Goal: Register for event/course

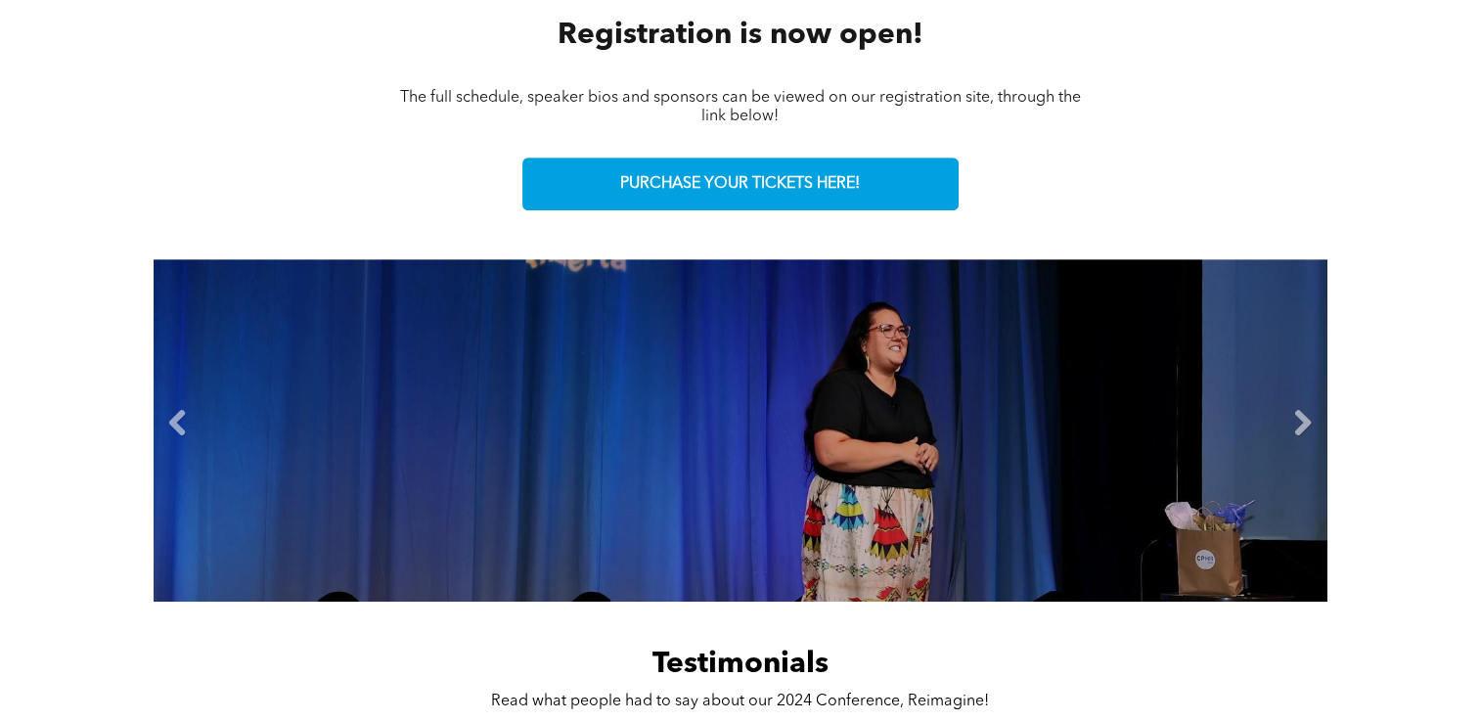
scroll to position [1076, 0]
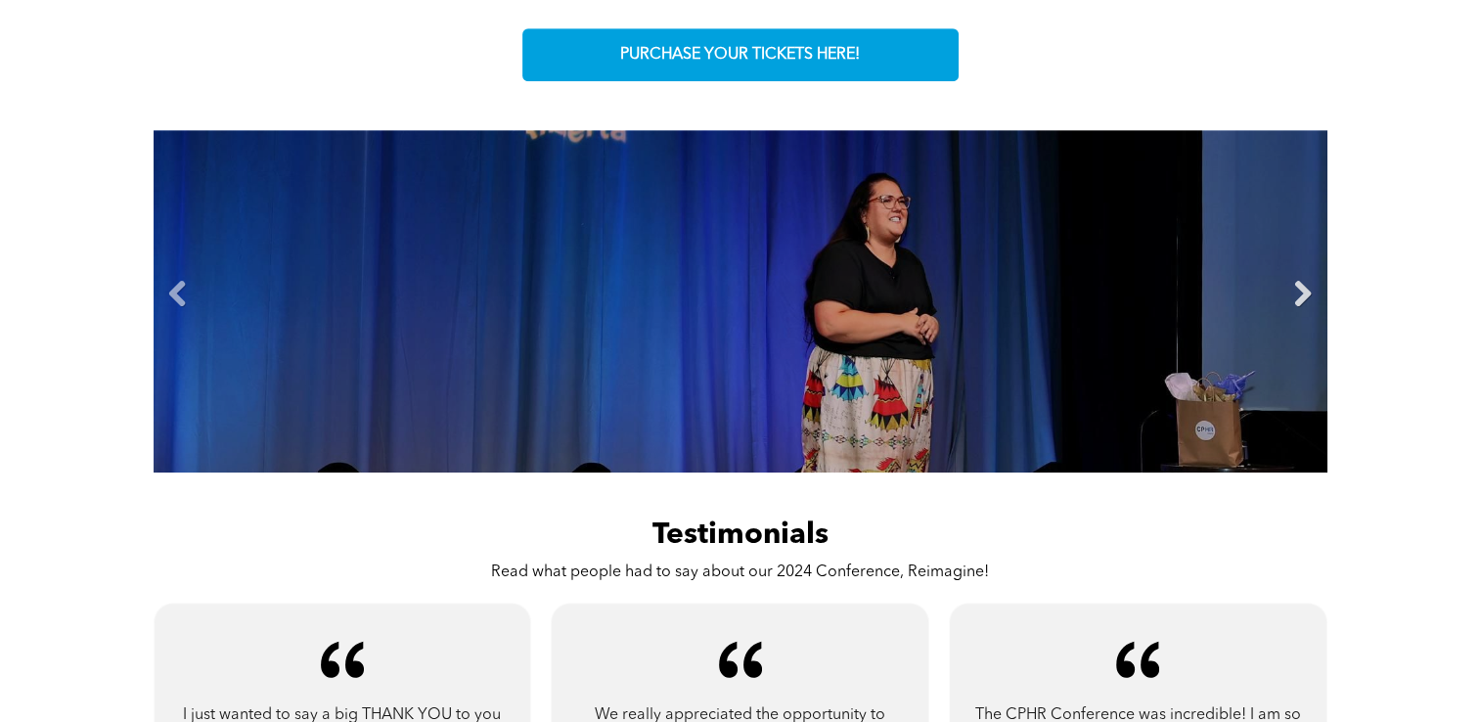
click at [1305, 295] on link "Next" at bounding box center [1302, 294] width 29 height 29
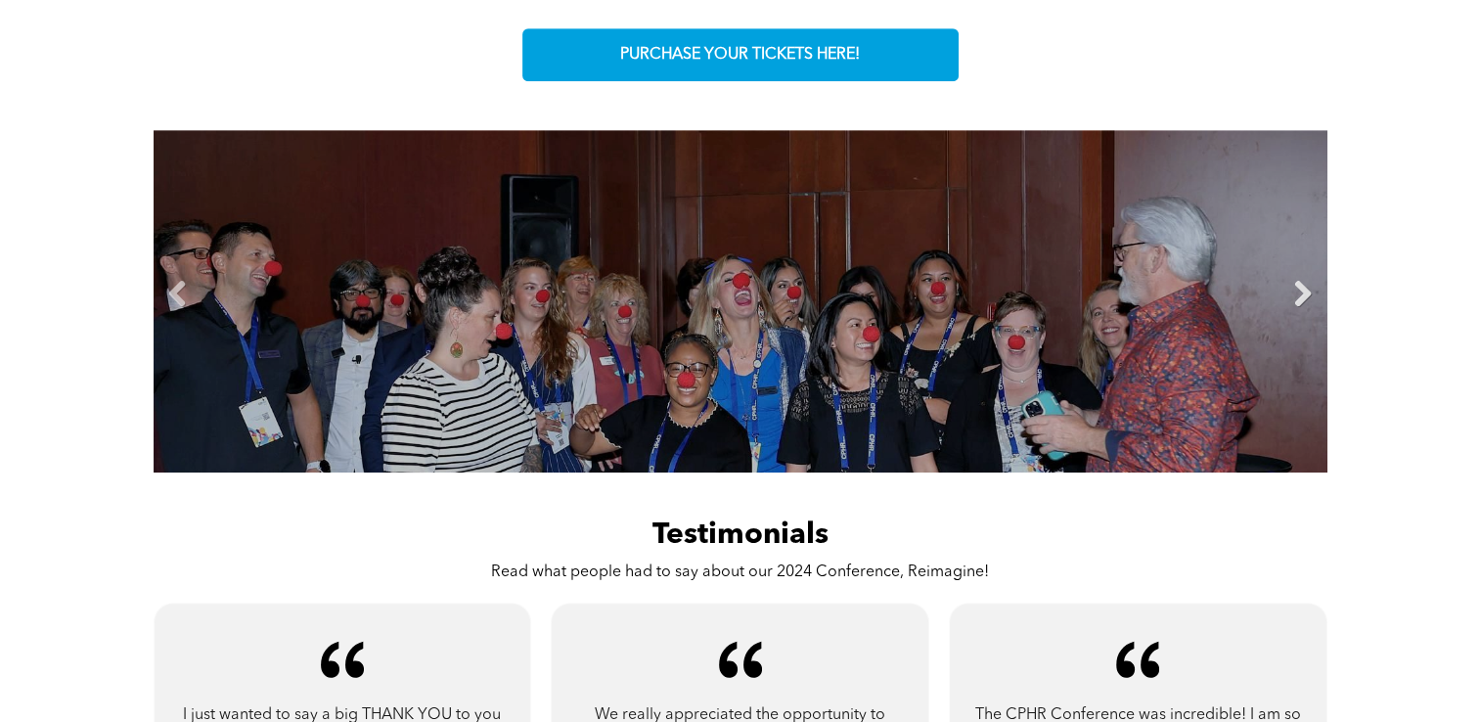
click at [1302, 291] on link "Next" at bounding box center [1302, 294] width 29 height 29
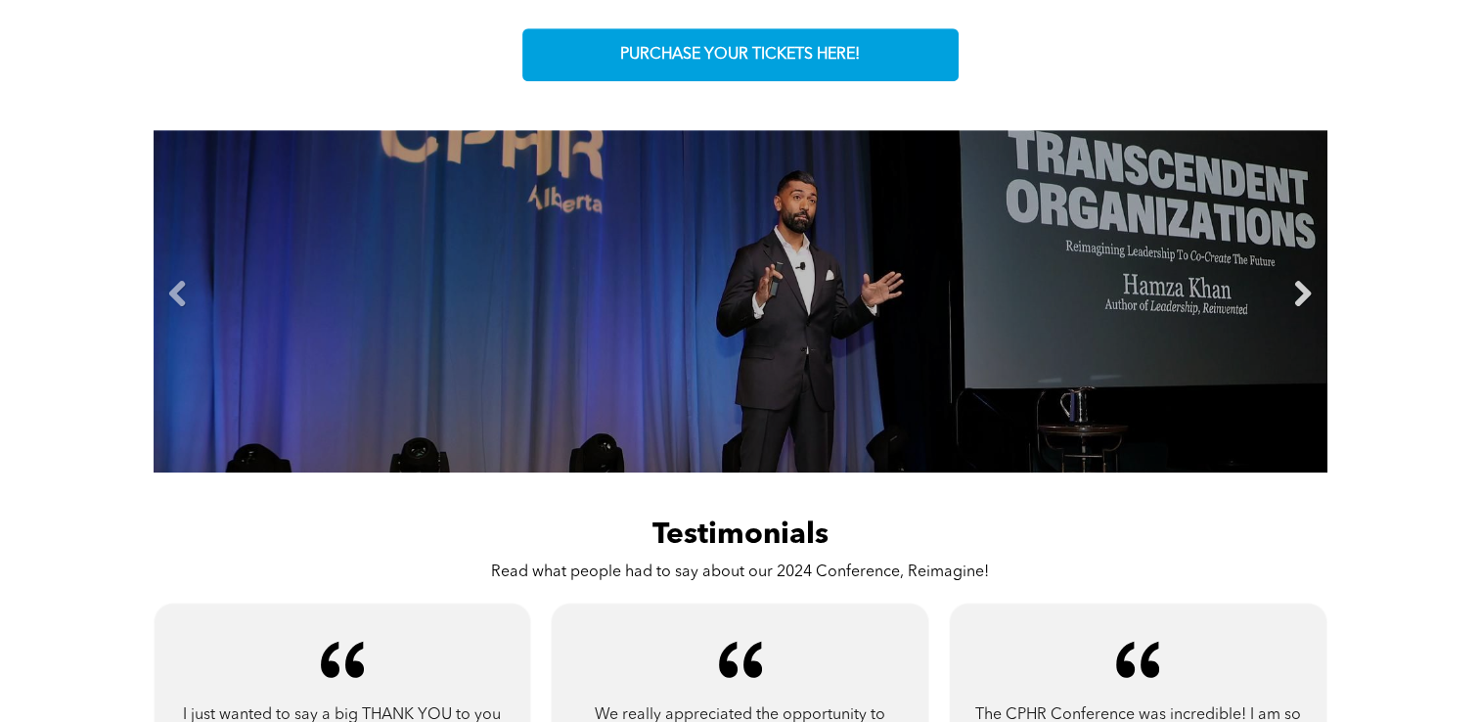
click at [1302, 291] on link "Next" at bounding box center [1302, 294] width 29 height 29
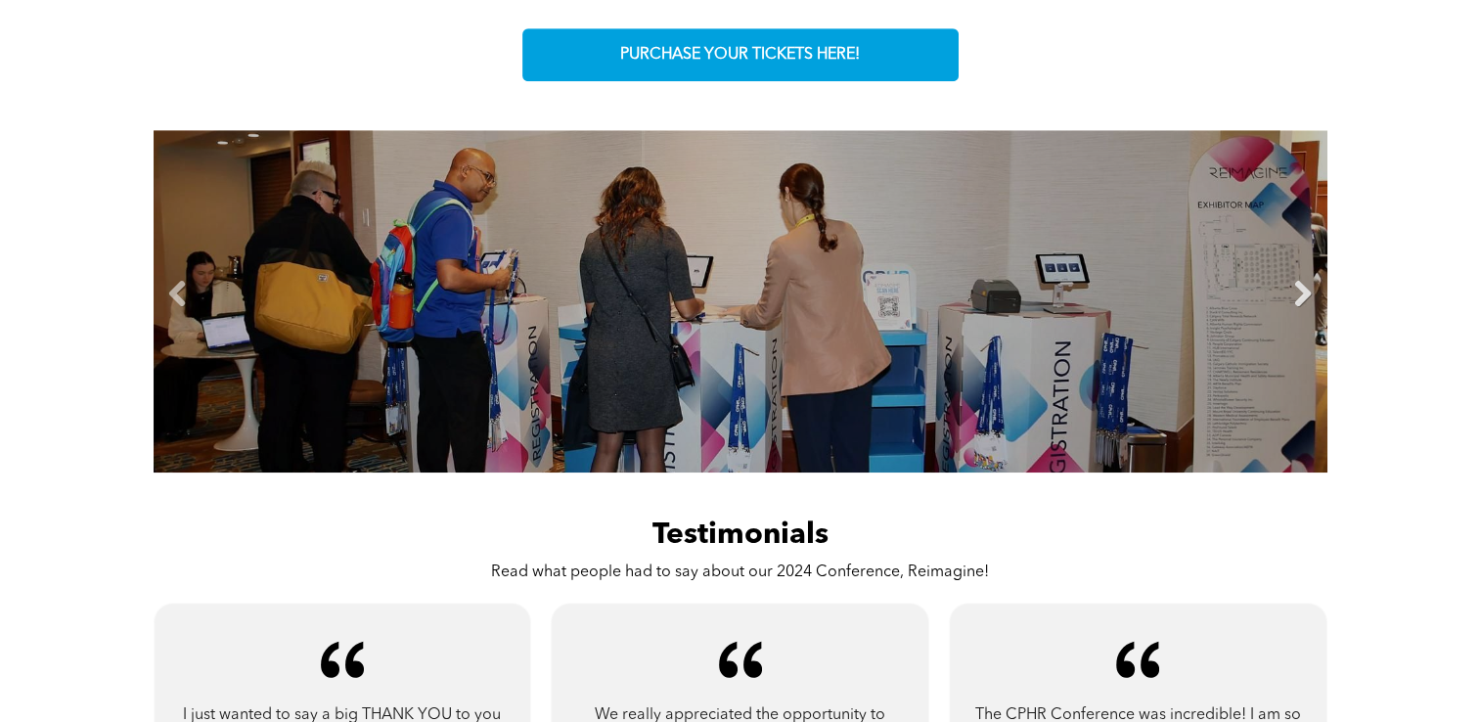
click at [1302, 291] on link "Next" at bounding box center [1302, 294] width 29 height 29
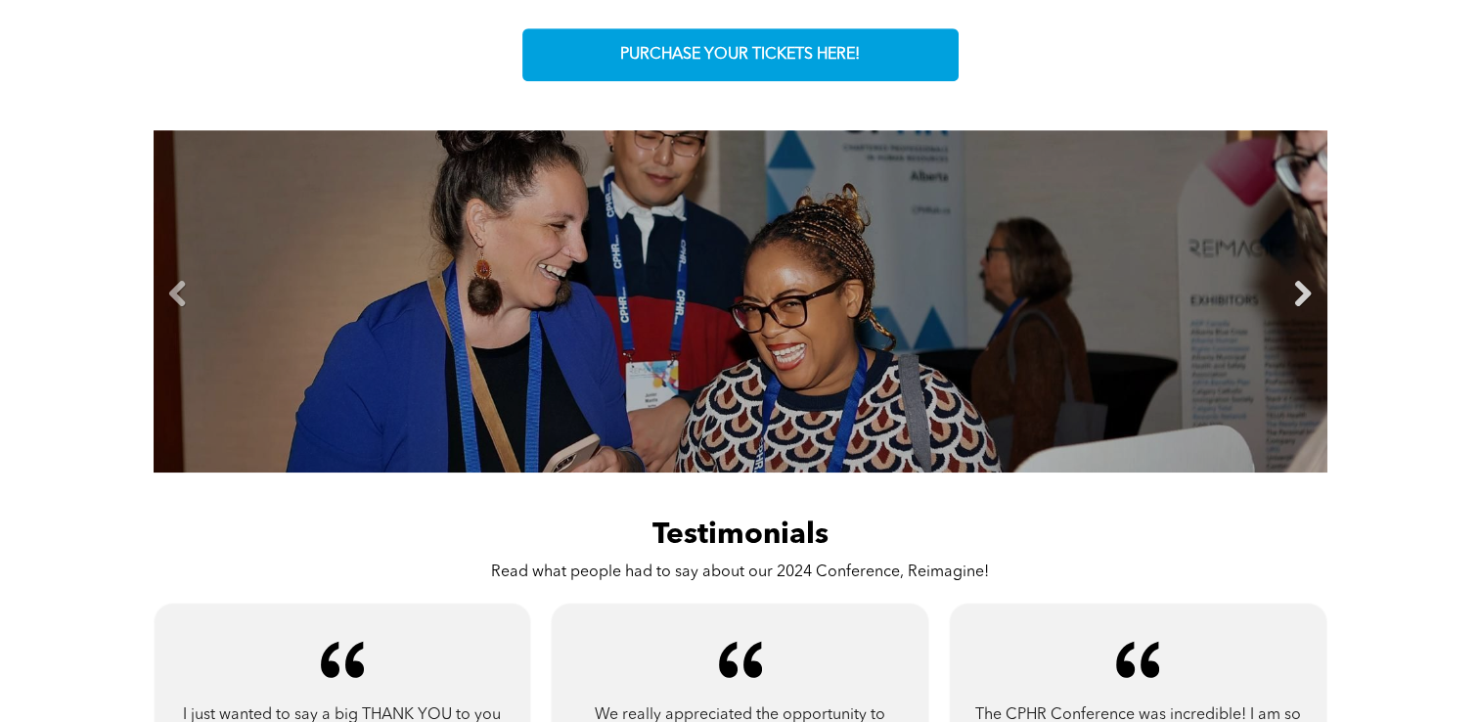
click at [1302, 291] on link "Next" at bounding box center [1302, 294] width 29 height 29
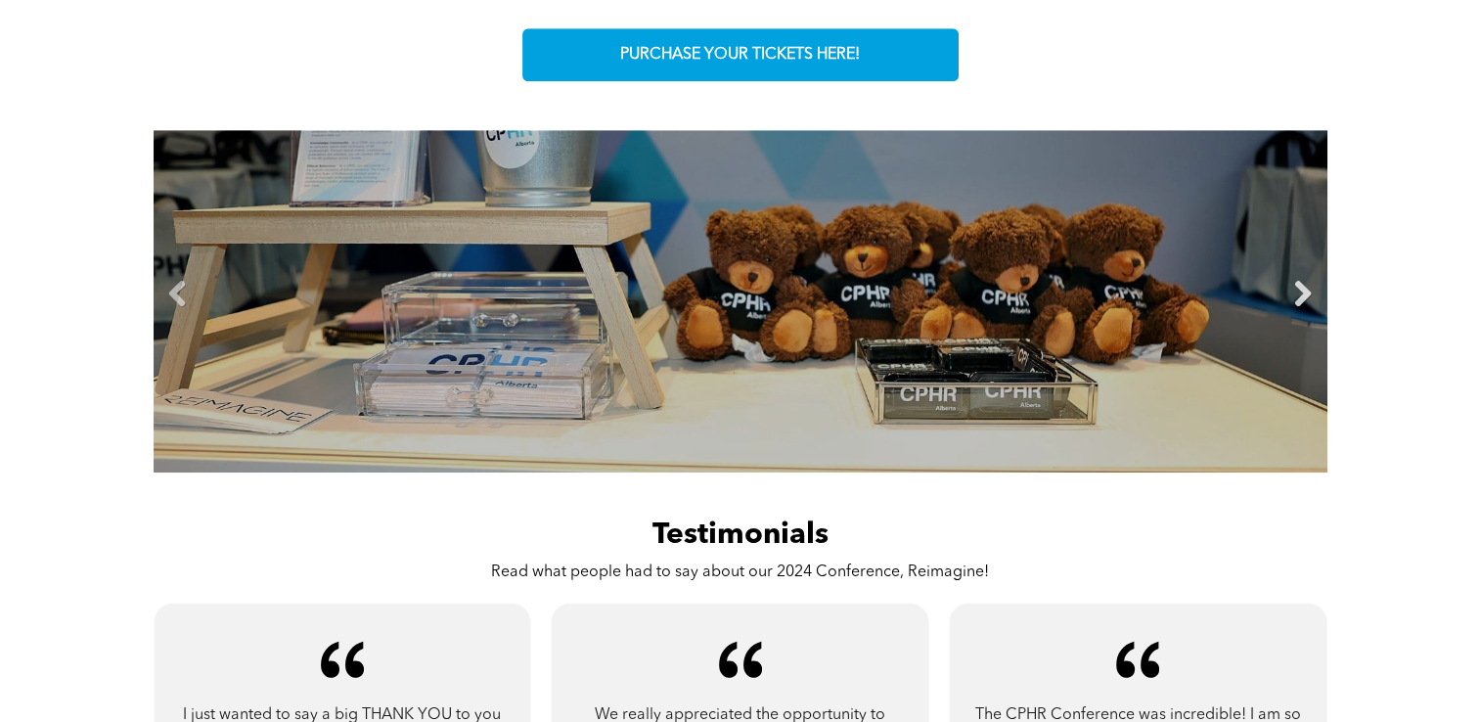
click at [1302, 291] on link "Next" at bounding box center [1302, 294] width 29 height 29
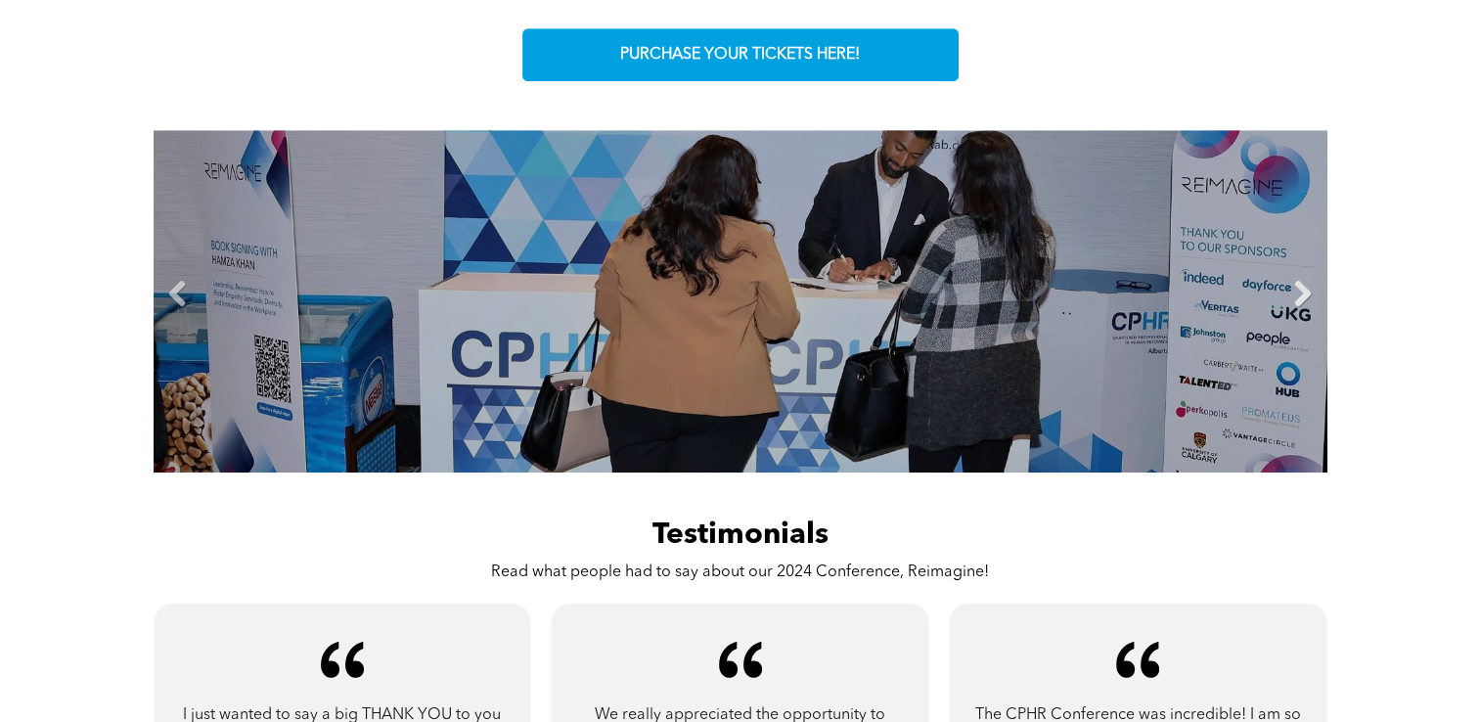
click at [1302, 291] on link "Next" at bounding box center [1302, 294] width 29 height 29
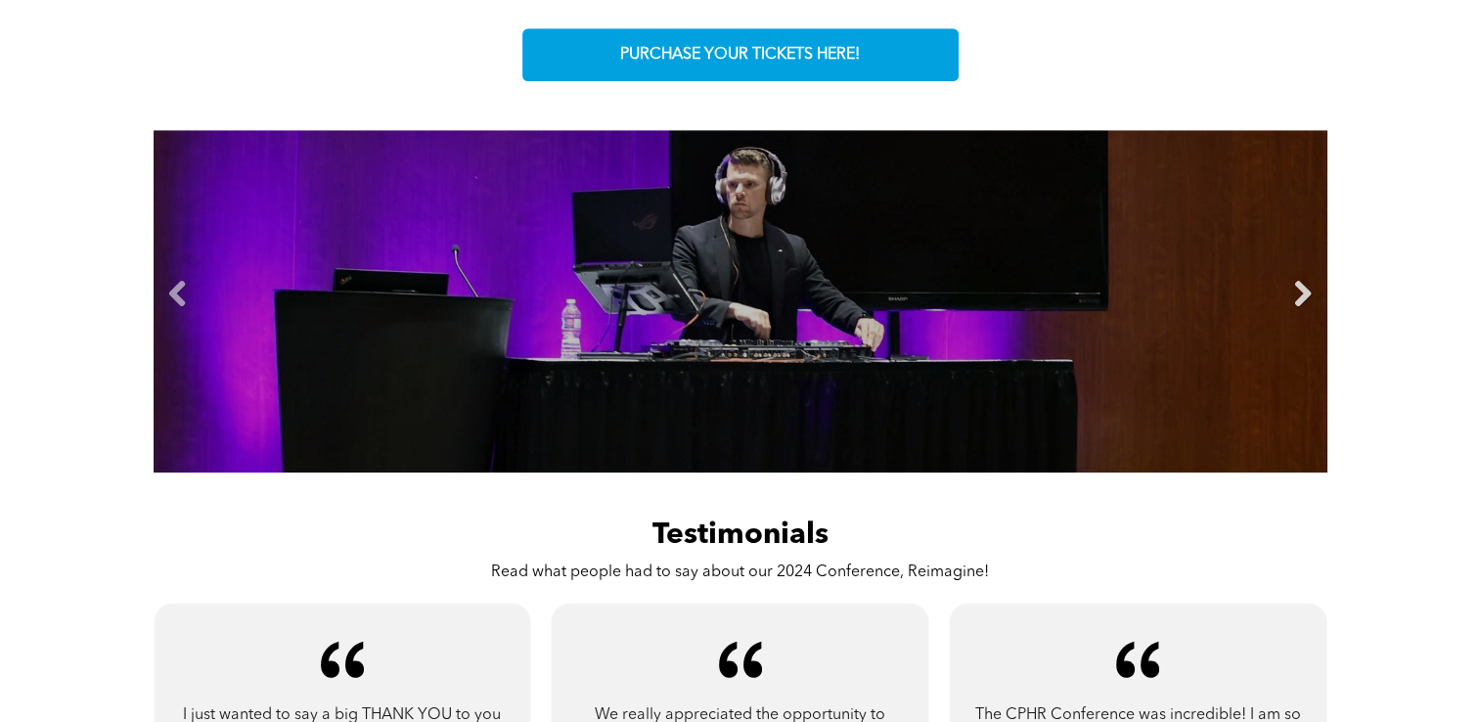
click at [1302, 291] on link "Next" at bounding box center [1302, 294] width 29 height 29
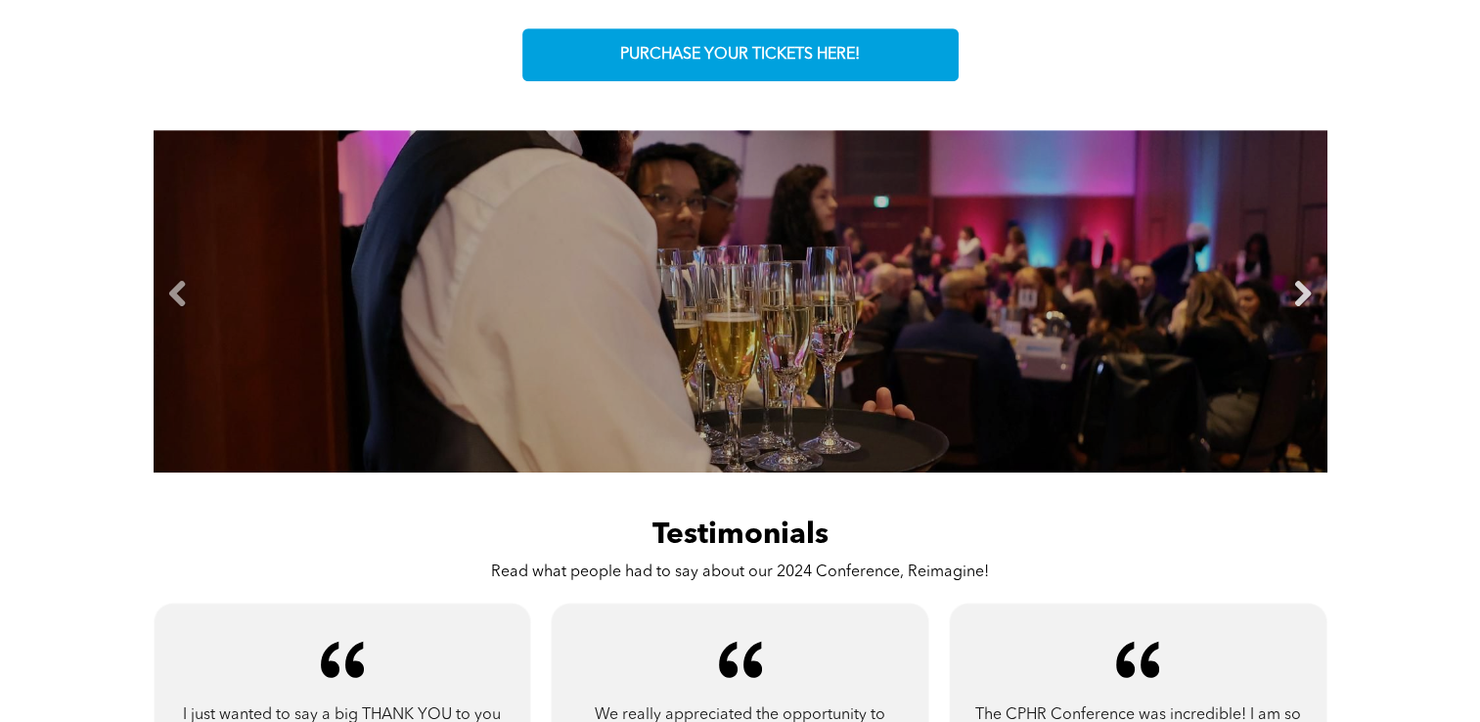
click at [1302, 291] on link "Next" at bounding box center [1302, 294] width 29 height 29
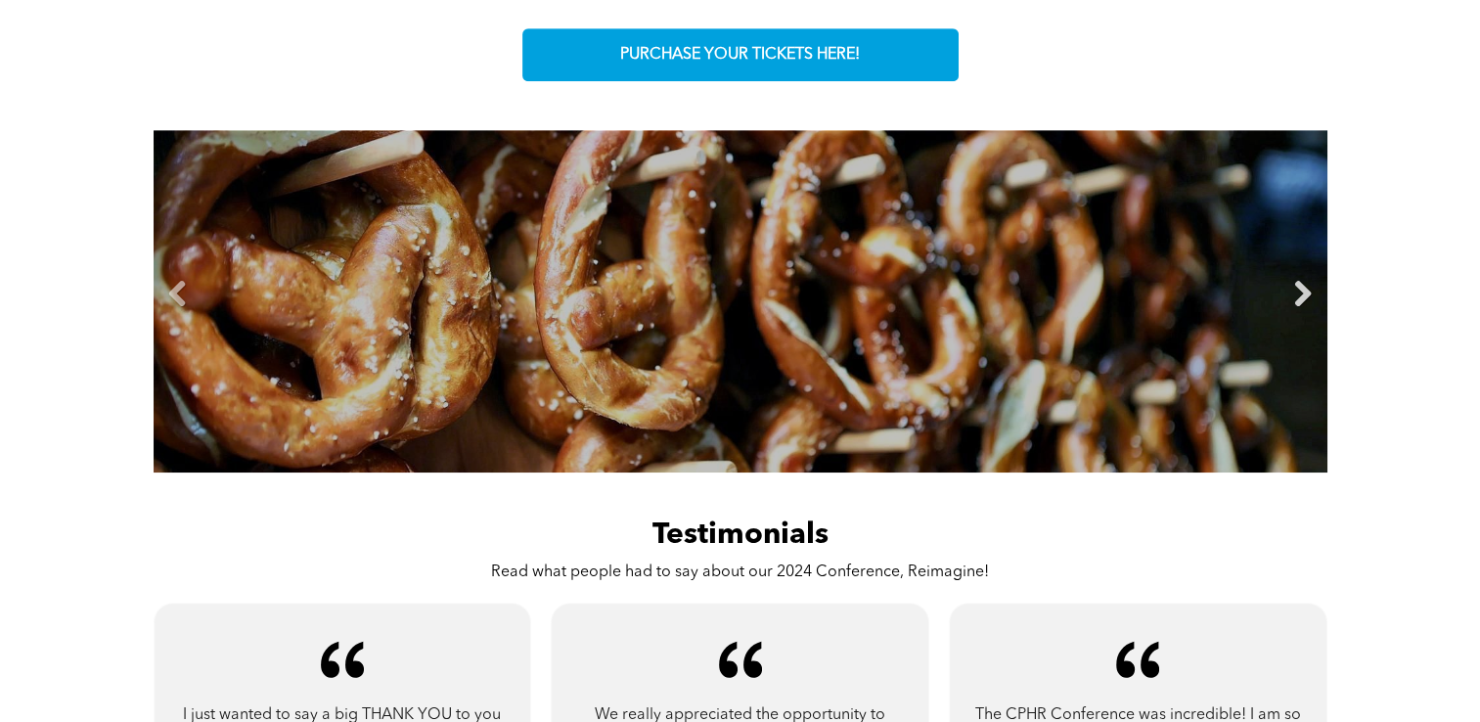
click at [1302, 291] on link "Next" at bounding box center [1302, 294] width 29 height 29
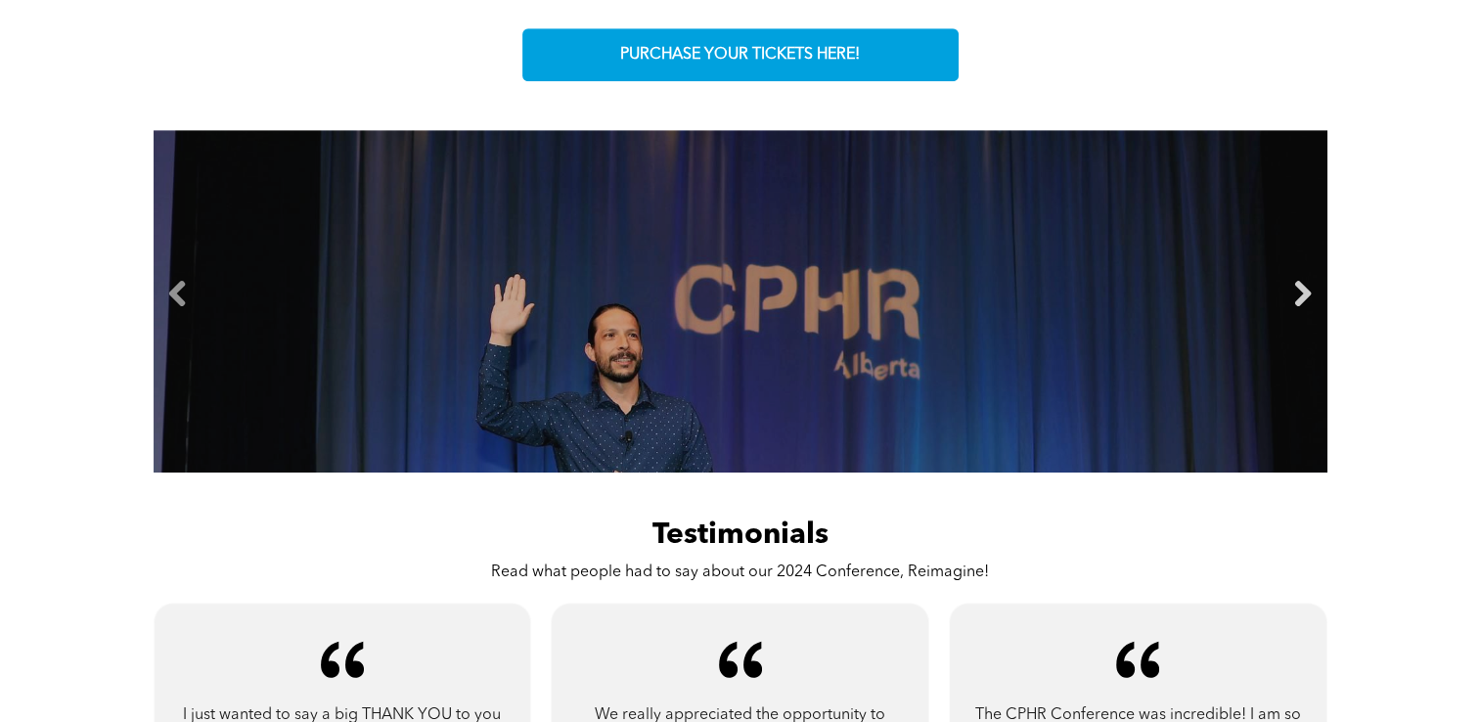
click at [1302, 291] on link "Next" at bounding box center [1302, 294] width 29 height 29
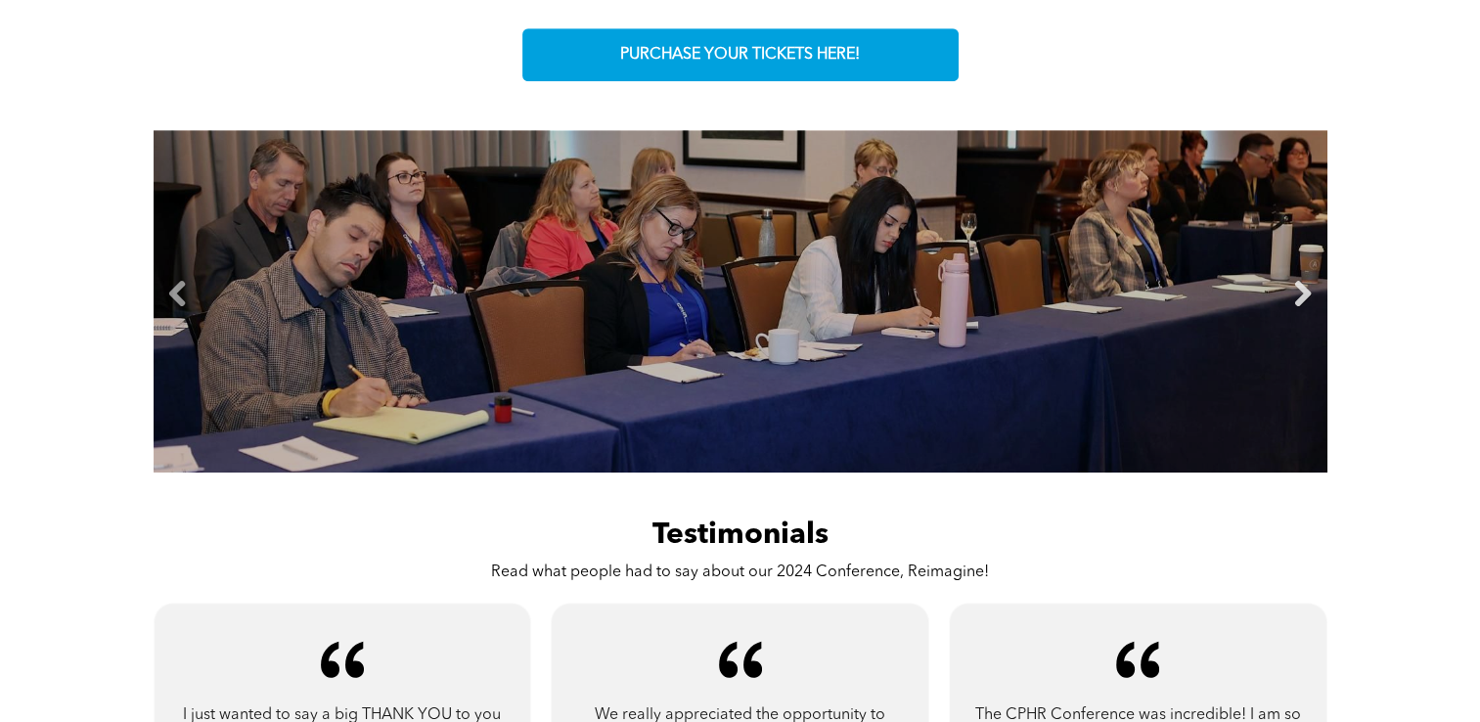
click at [1302, 291] on link "Next" at bounding box center [1302, 294] width 29 height 29
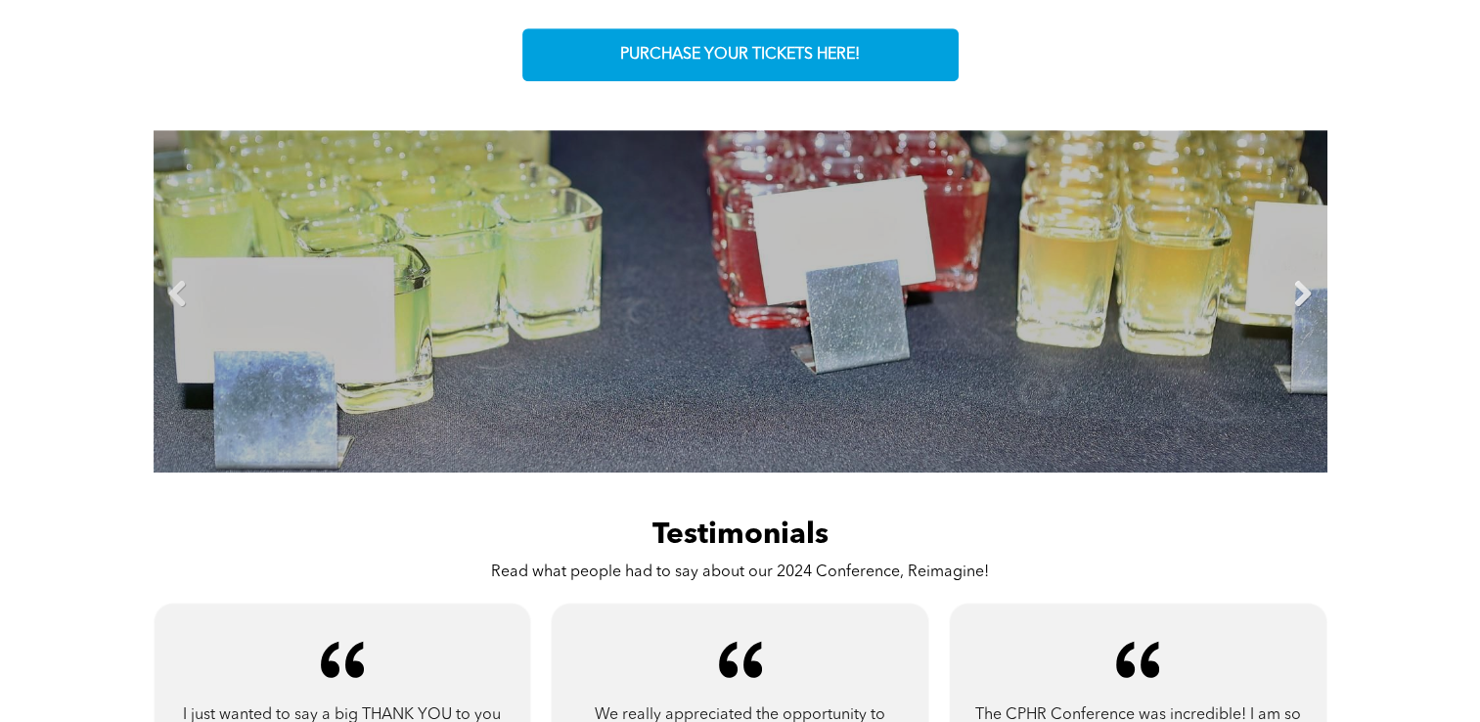
click at [1302, 291] on link "Next" at bounding box center [1302, 294] width 29 height 29
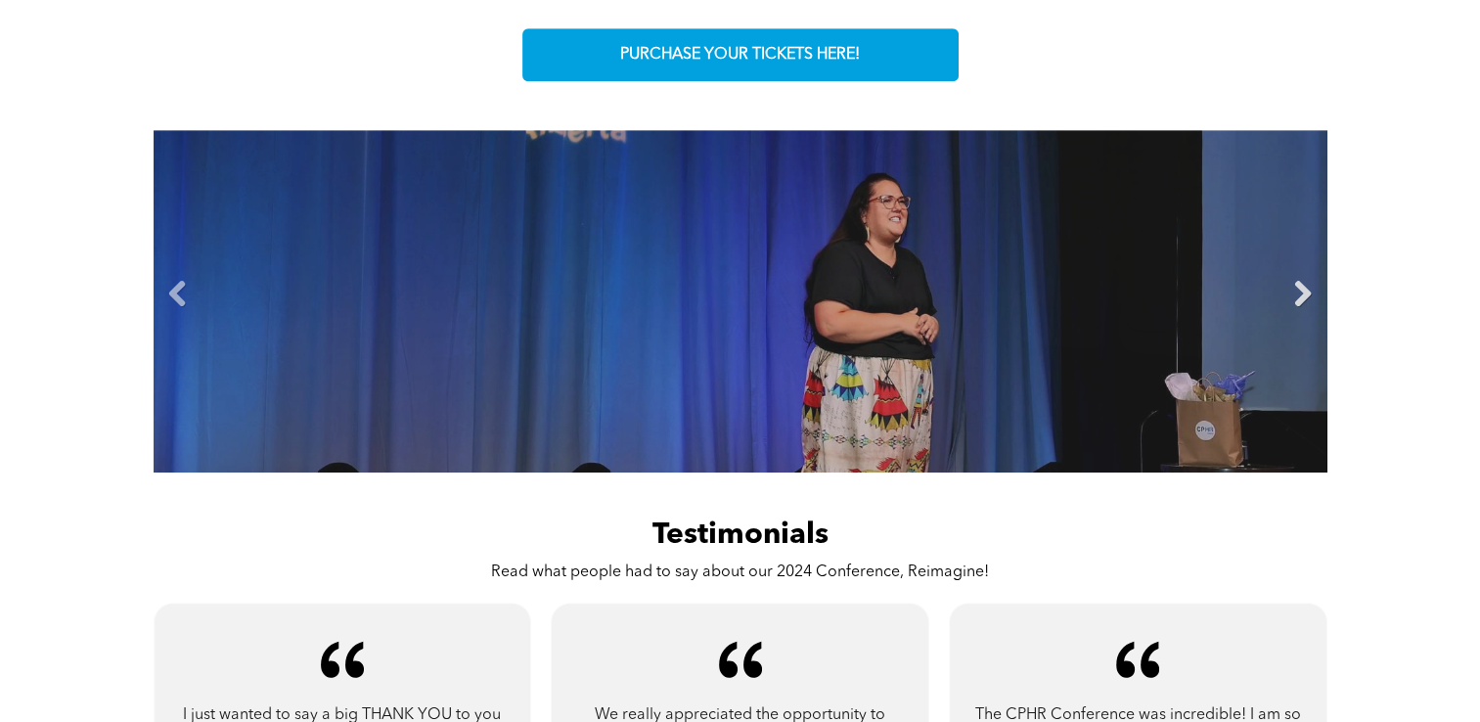
click at [1302, 291] on link "Next" at bounding box center [1302, 294] width 29 height 29
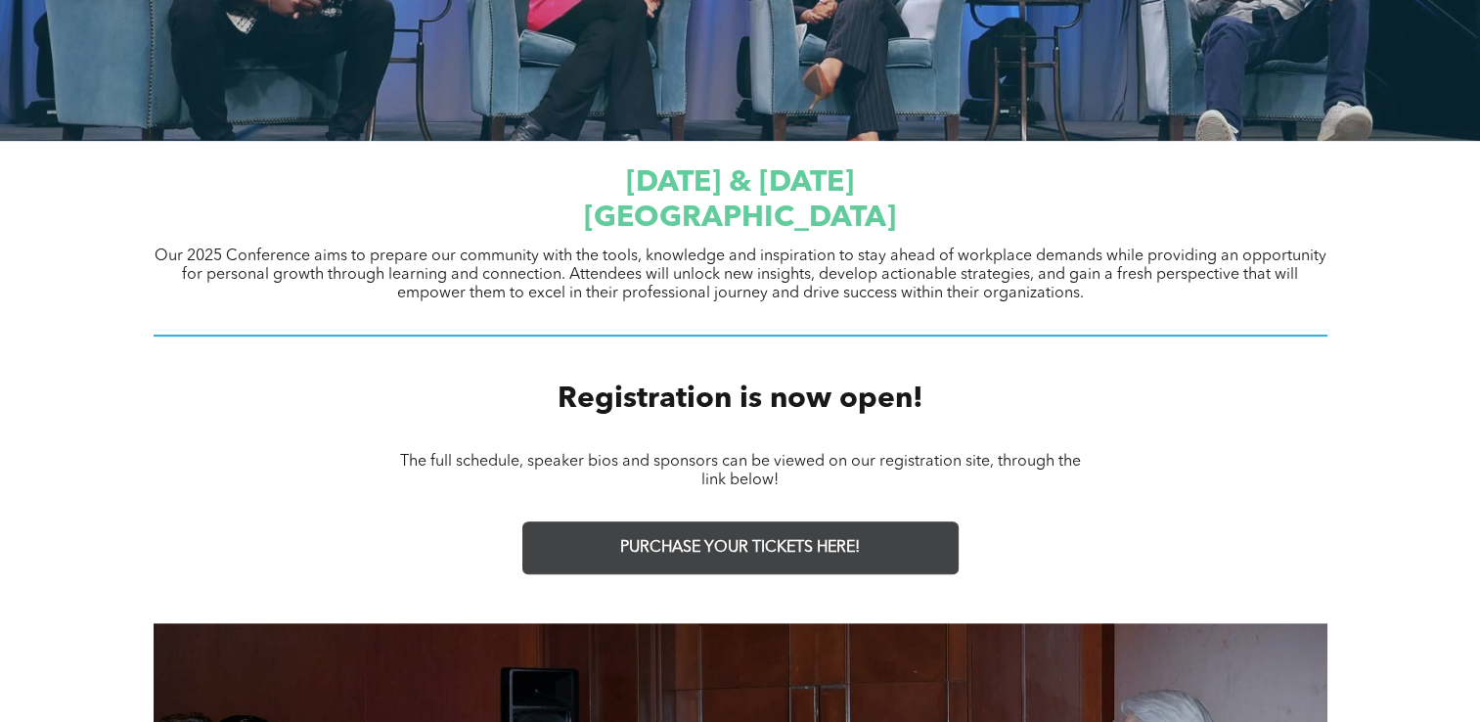
scroll to position [685, 0]
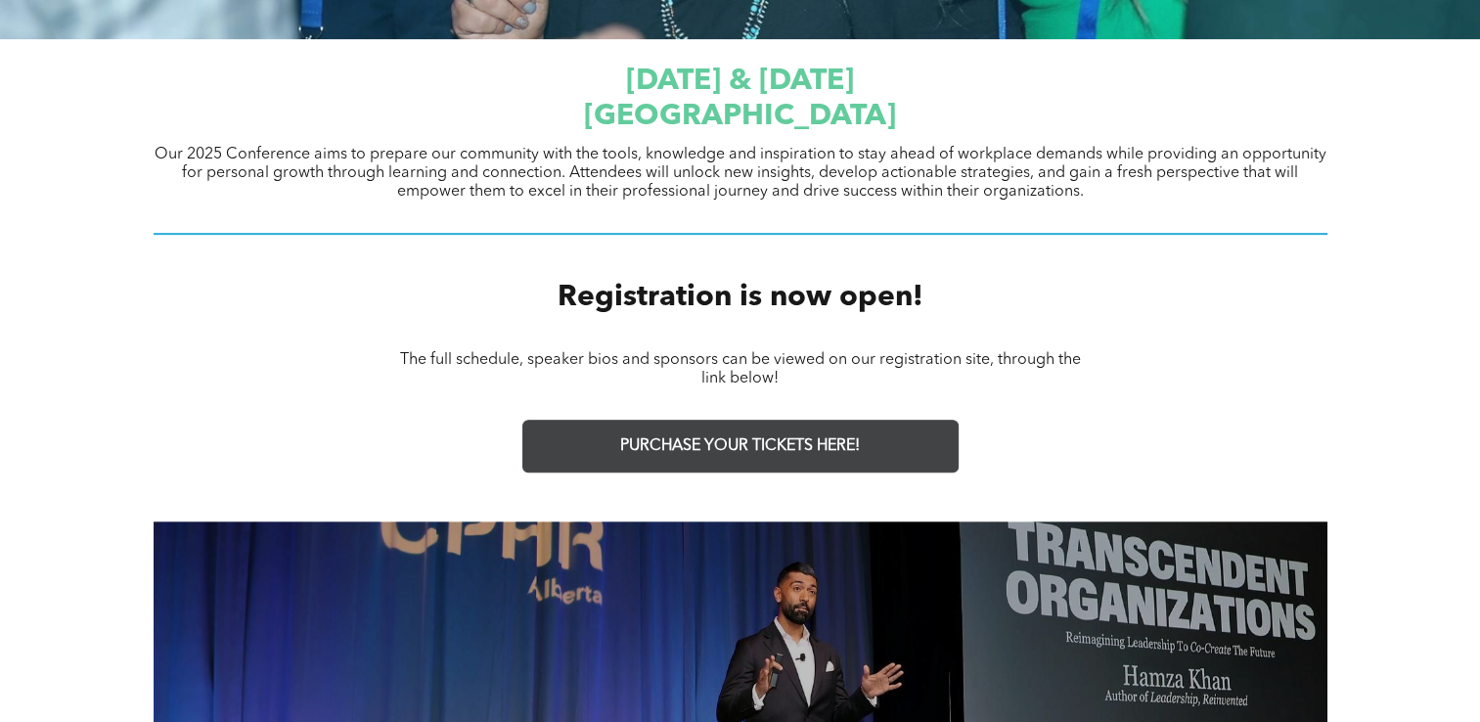
click at [833, 452] on span "PURCHASE YOUR TICKETS HERE!" at bounding box center [740, 446] width 240 height 19
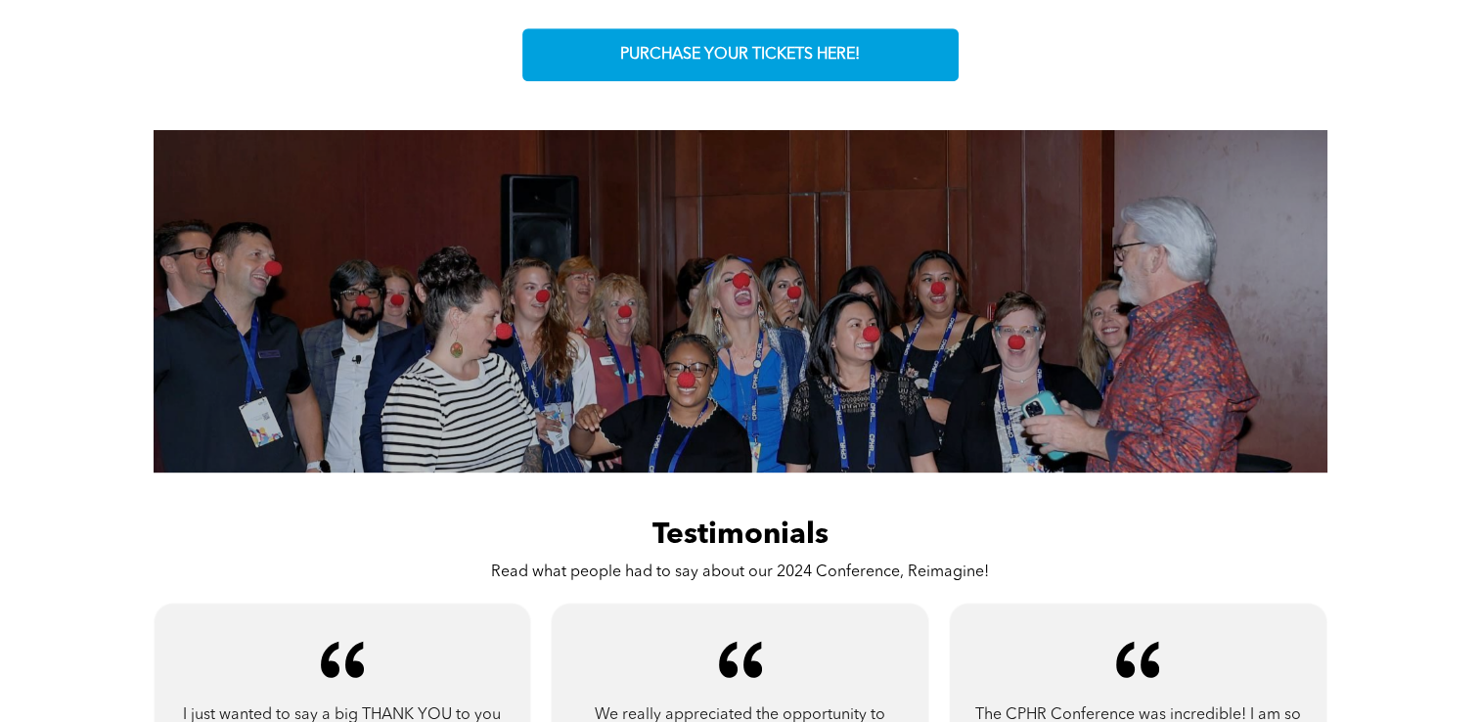
scroll to position [1076, 0]
click at [1309, 293] on link "Next" at bounding box center [1302, 294] width 29 height 29
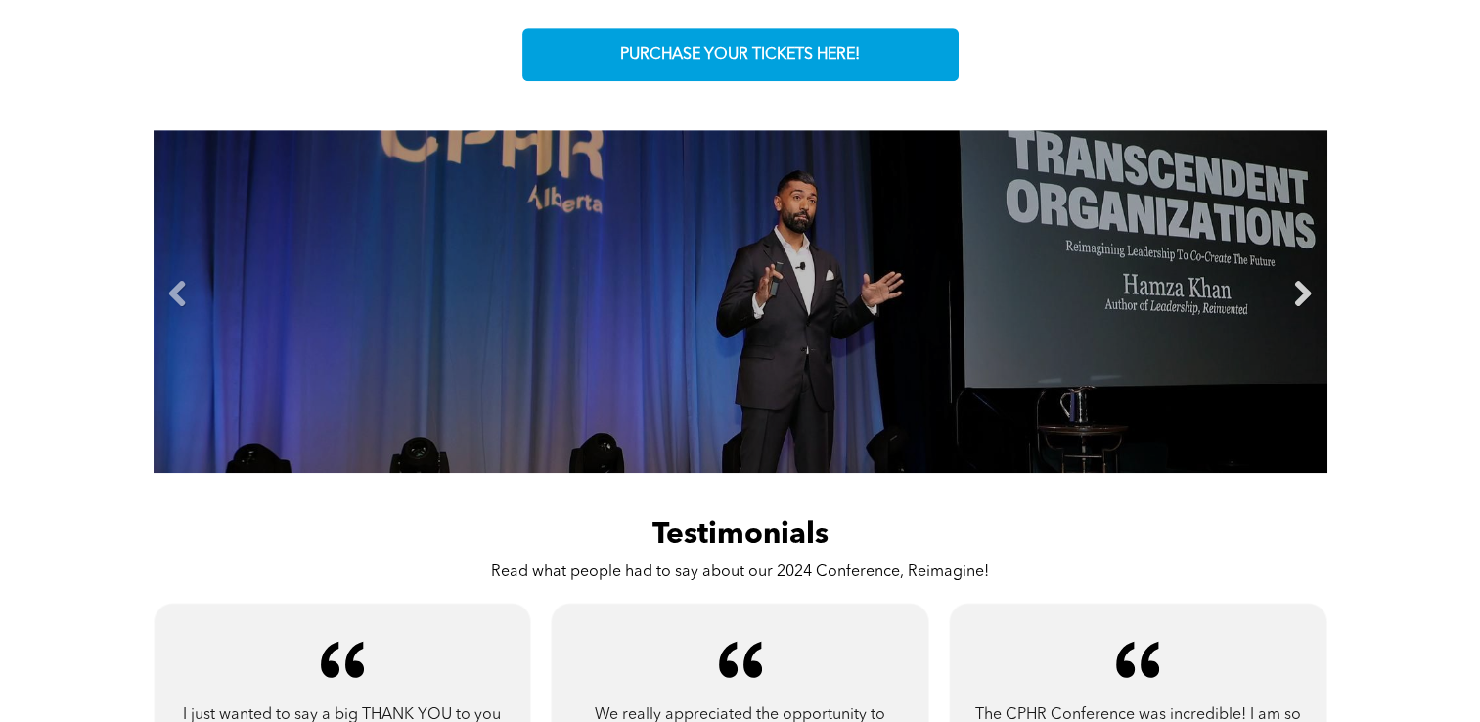
click at [1309, 293] on link "Next" at bounding box center [1302, 294] width 29 height 29
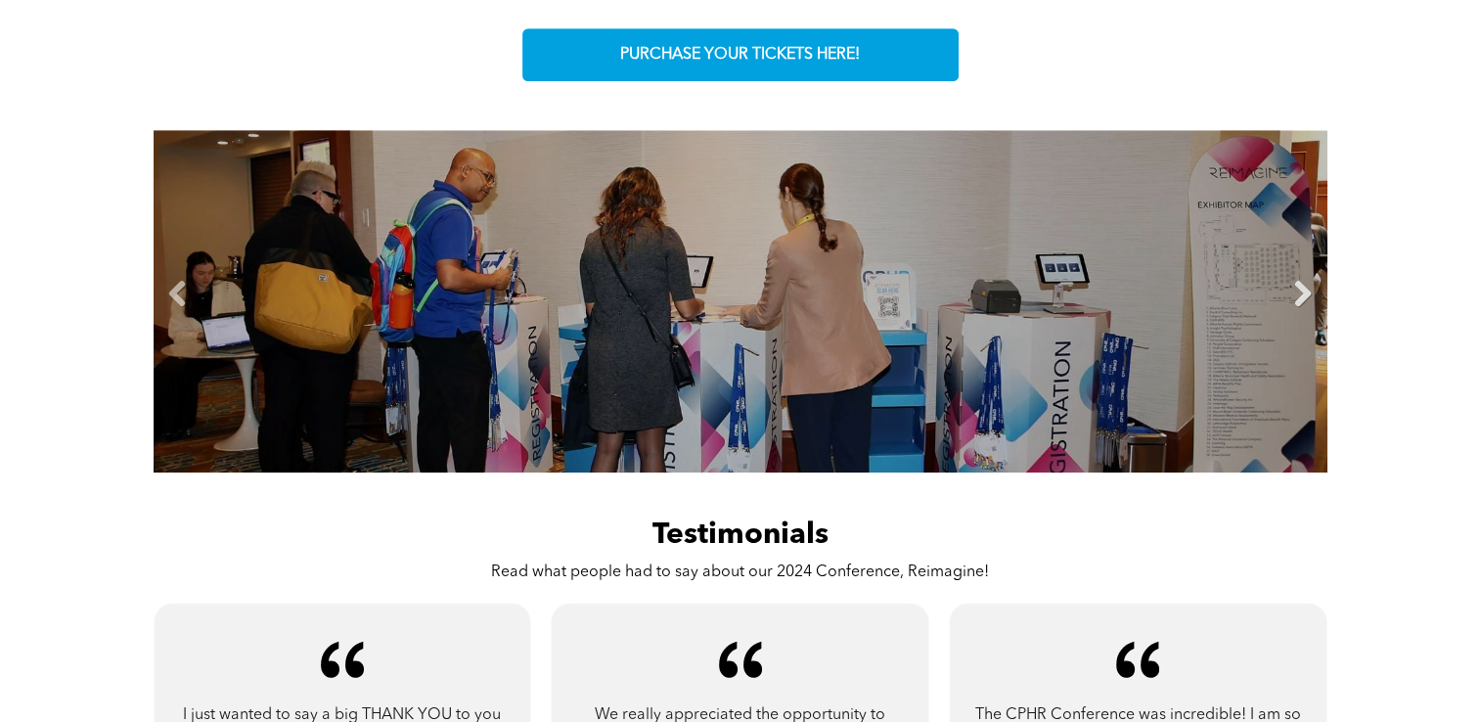
click at [1309, 293] on link "Next" at bounding box center [1302, 294] width 29 height 29
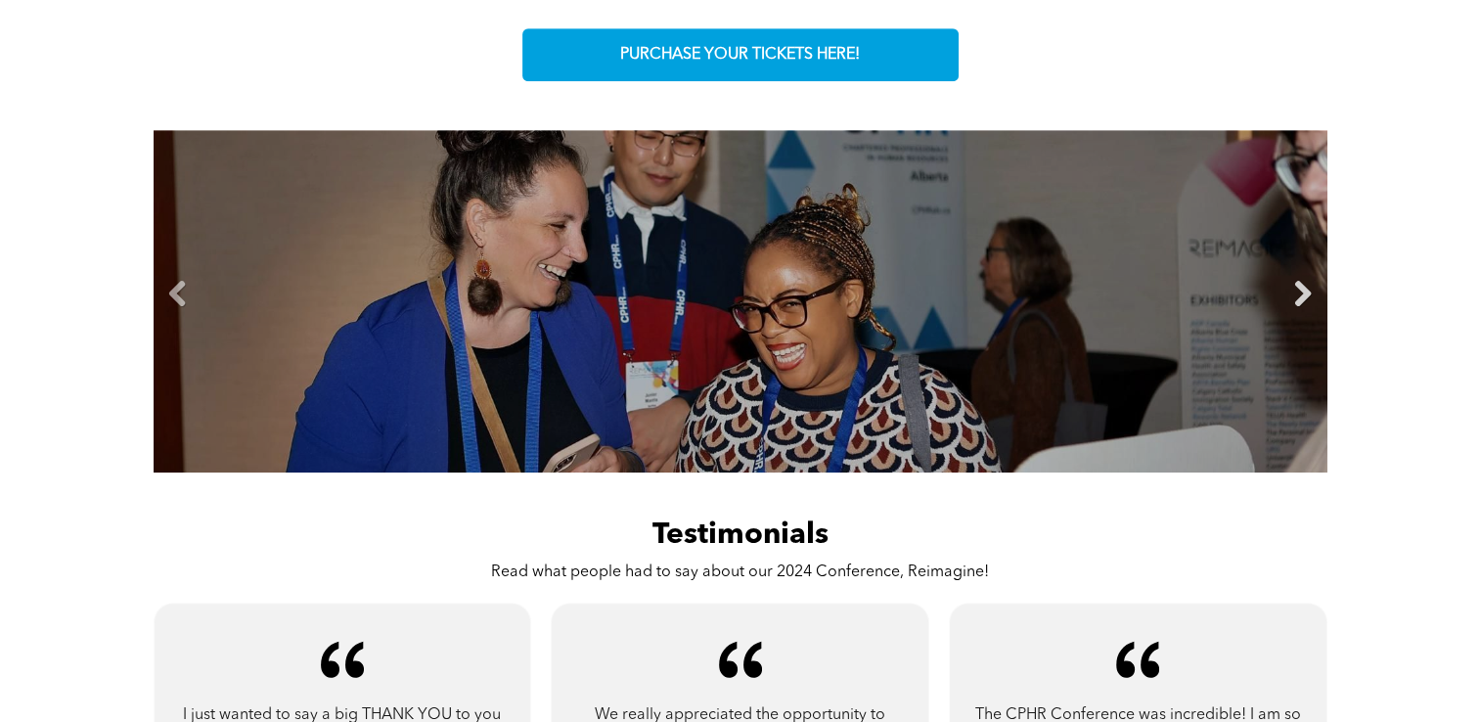
click at [1306, 293] on link "Next" at bounding box center [1302, 294] width 29 height 29
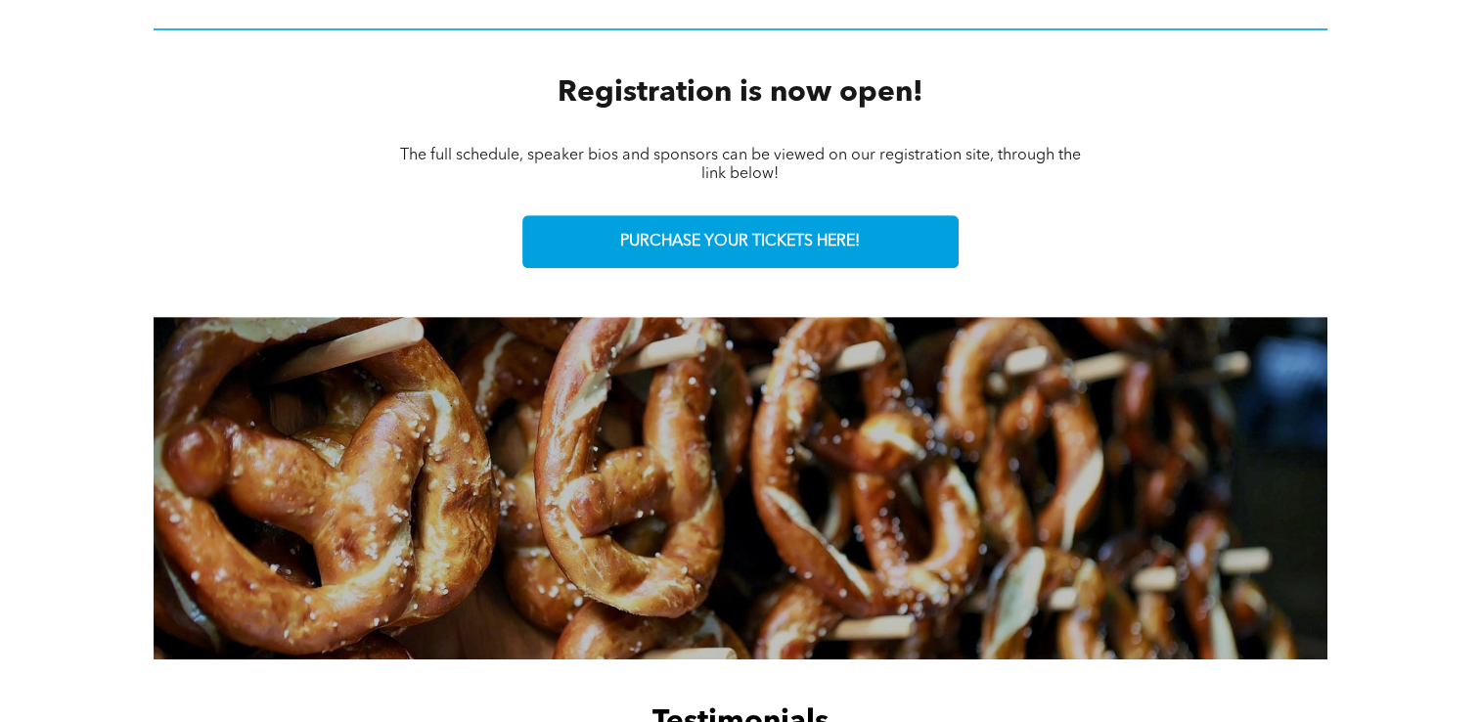
scroll to position [691, 0]
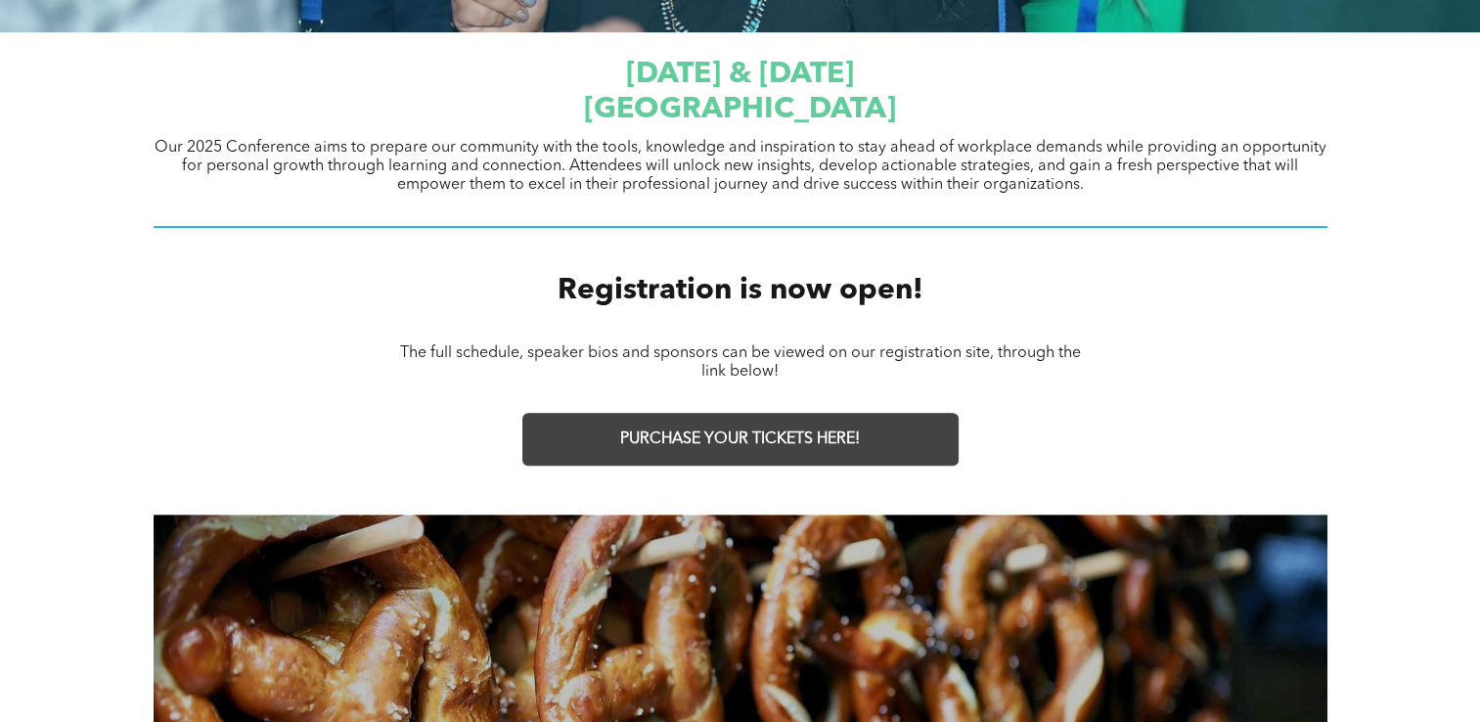
click at [832, 432] on span "PURCHASE YOUR TICKETS HERE!" at bounding box center [740, 439] width 240 height 19
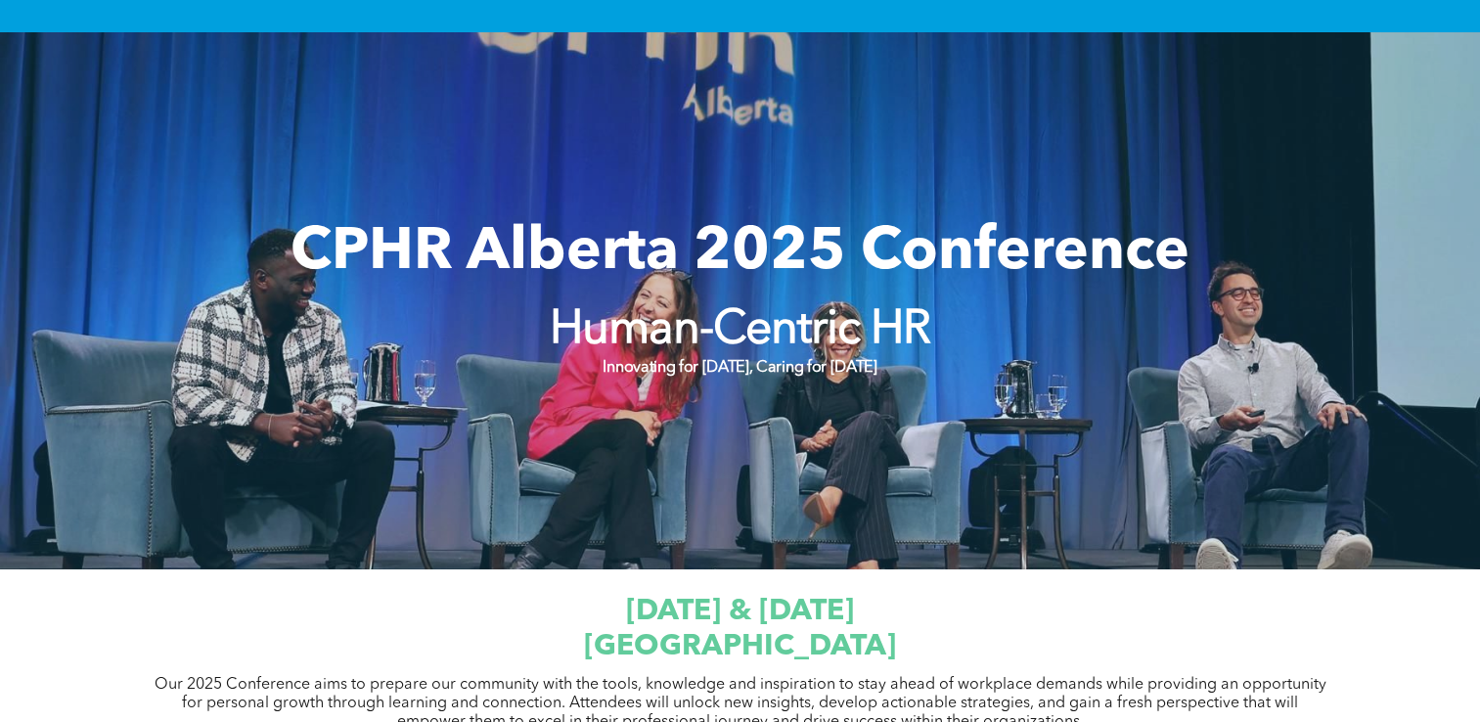
scroll to position [0, 0]
